Goal: Navigation & Orientation: Go to known website

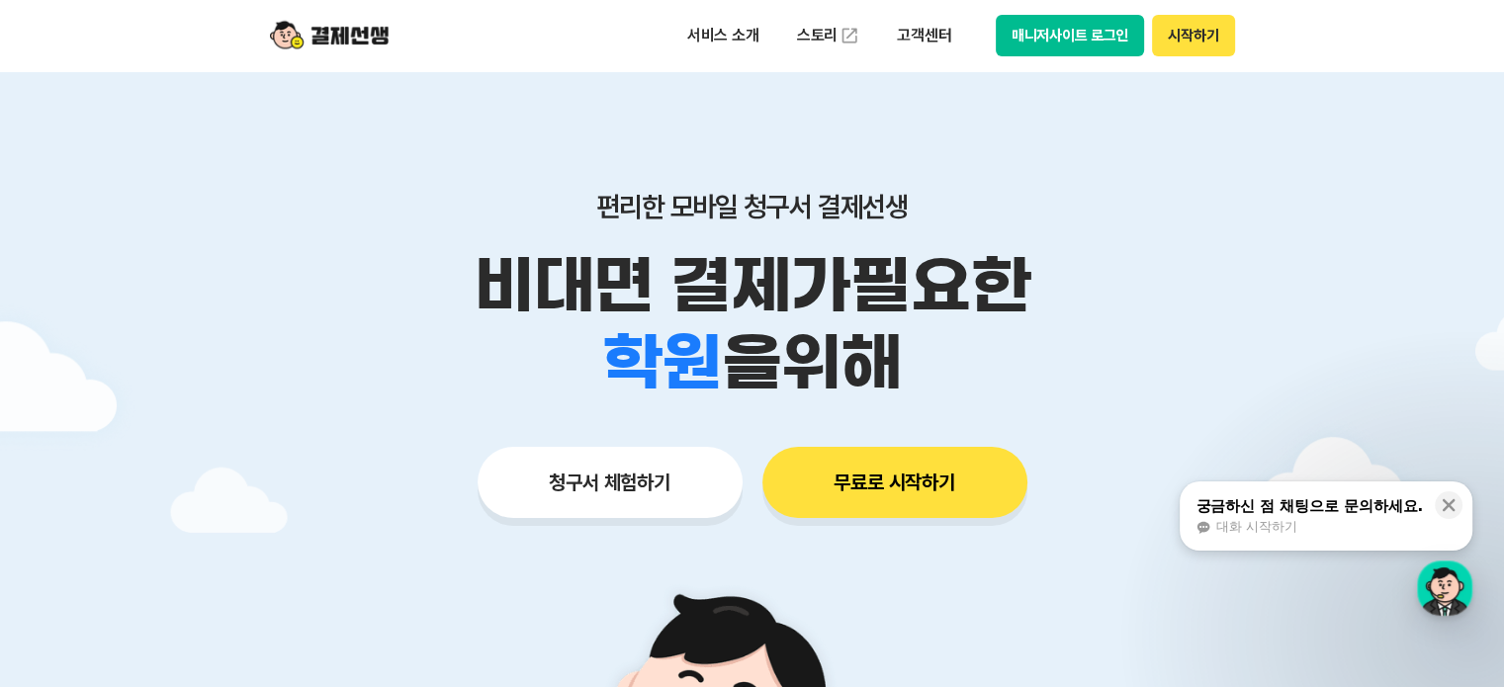
click at [1085, 29] on button "매니저사이트 로그인" at bounding box center [1070, 36] width 149 height 42
click at [1074, 46] on button "매니저사이트 로그인" at bounding box center [1070, 36] width 149 height 42
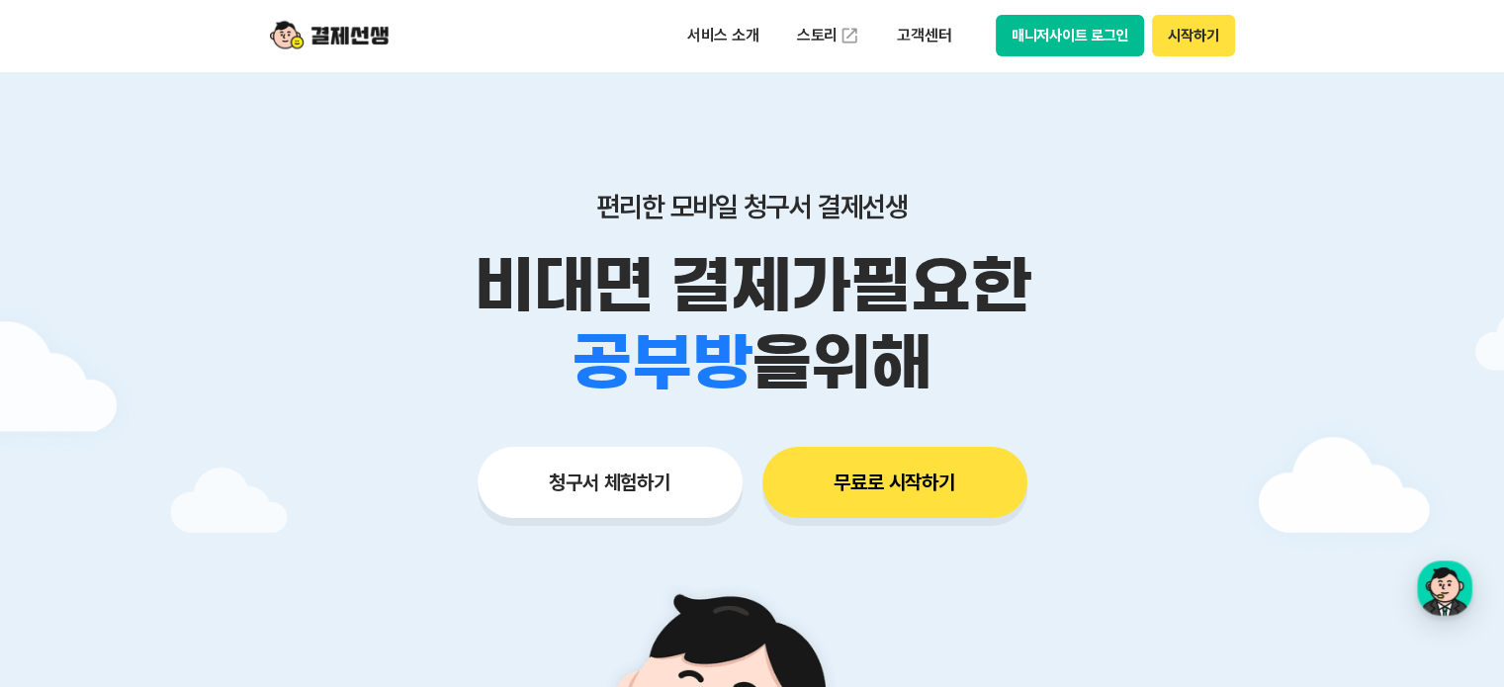
click at [1131, 39] on button "매니저사이트 로그인" at bounding box center [1070, 36] width 149 height 42
